Goal: Task Accomplishment & Management: Manage account settings

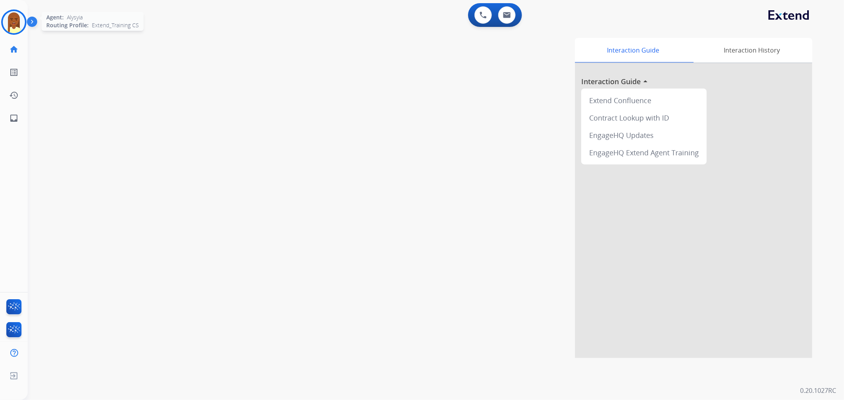
click at [5, 20] on img at bounding box center [14, 22] width 22 height 22
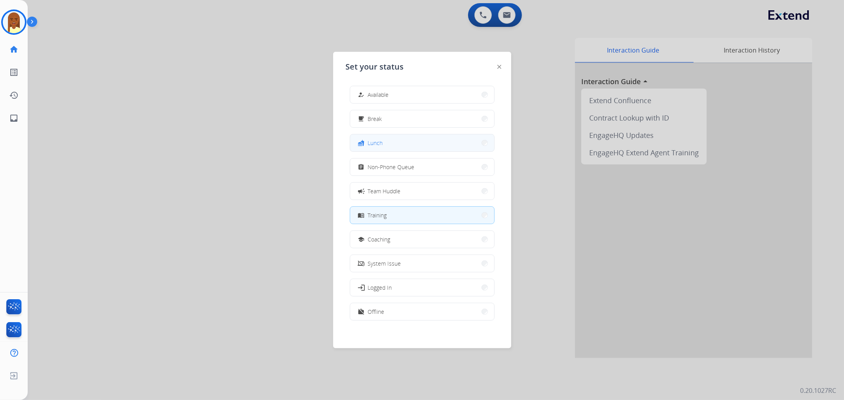
click at [370, 142] on span "Lunch" at bounding box center [375, 143] width 15 height 8
